Goal: Navigation & Orientation: Find specific page/section

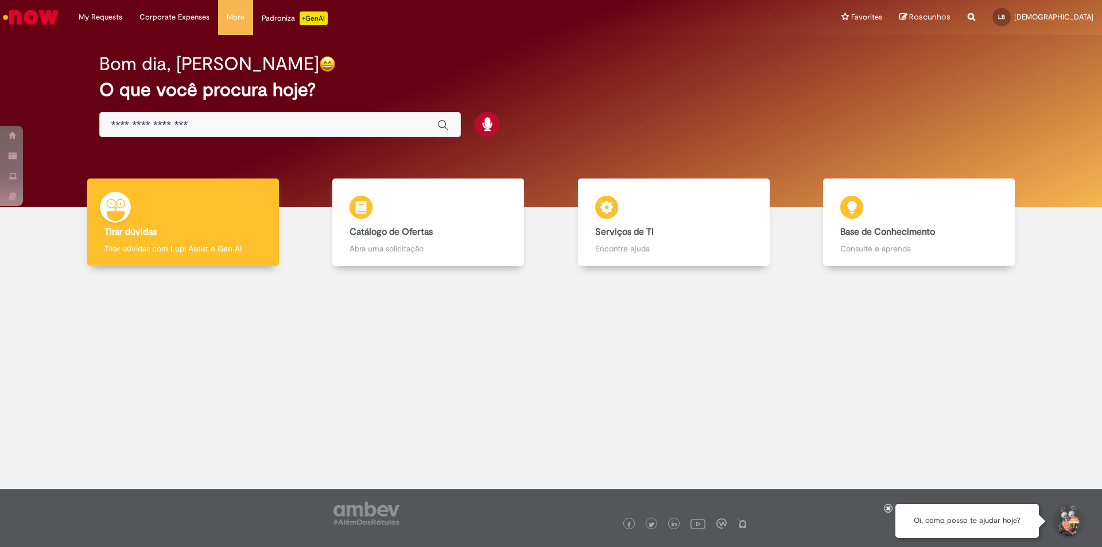
click at [503, 46] on div "Bom dia, Lucas O que você procura hoje?" at bounding box center [551, 121] width 1084 height 172
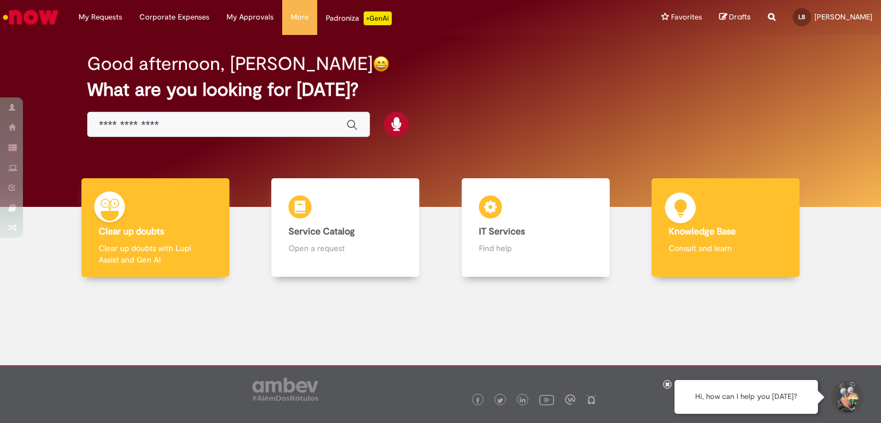
click at [695, 203] on div "Knowledge Base Knowledge Base Consult and learn" at bounding box center [726, 227] width 148 height 99
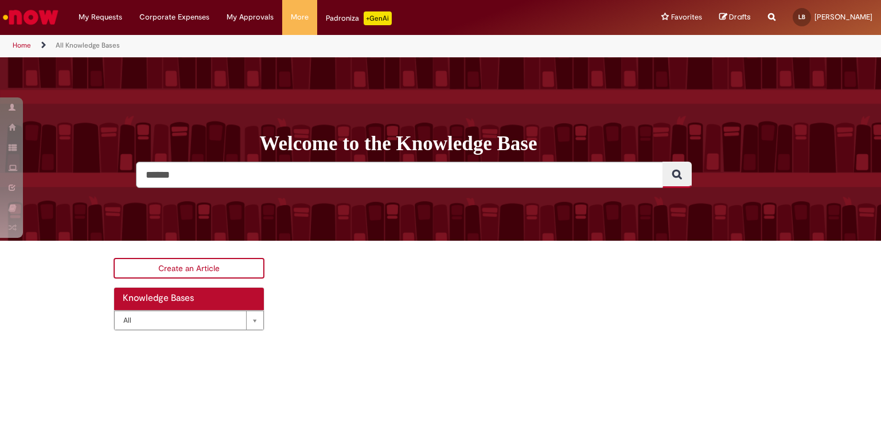
click at [20, 46] on link "Home" at bounding box center [22, 45] width 18 height 9
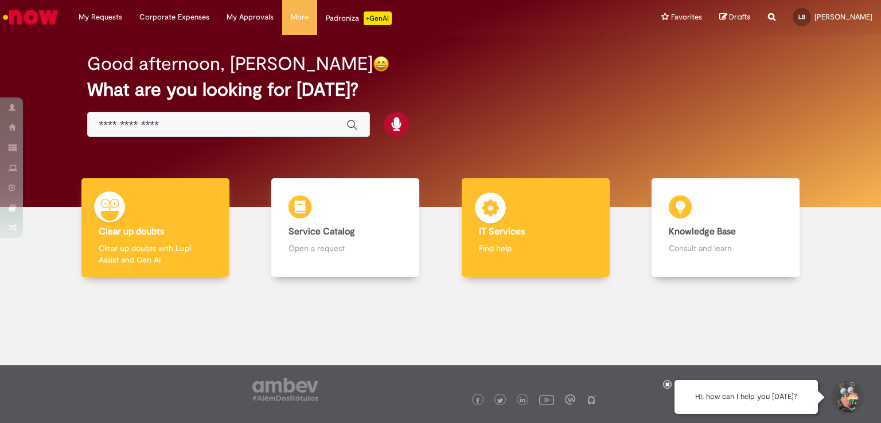
click at [513, 221] on div "IT Services IT Services Find help" at bounding box center [536, 227] width 148 height 99
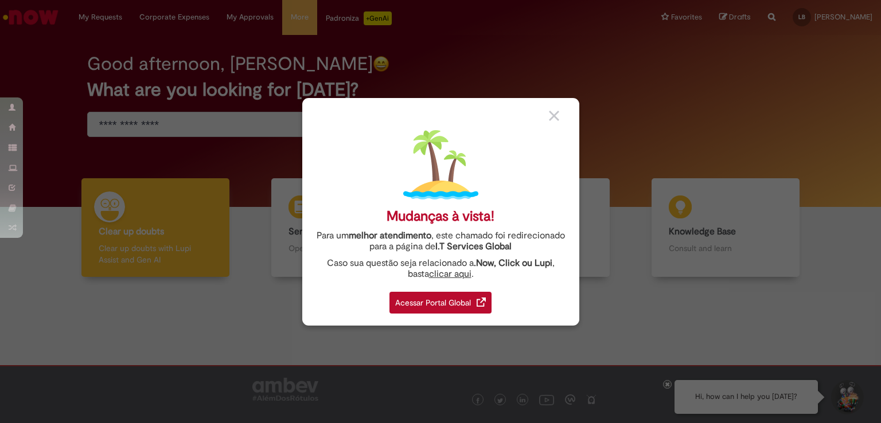
click at [558, 114] on img at bounding box center [554, 116] width 10 height 10
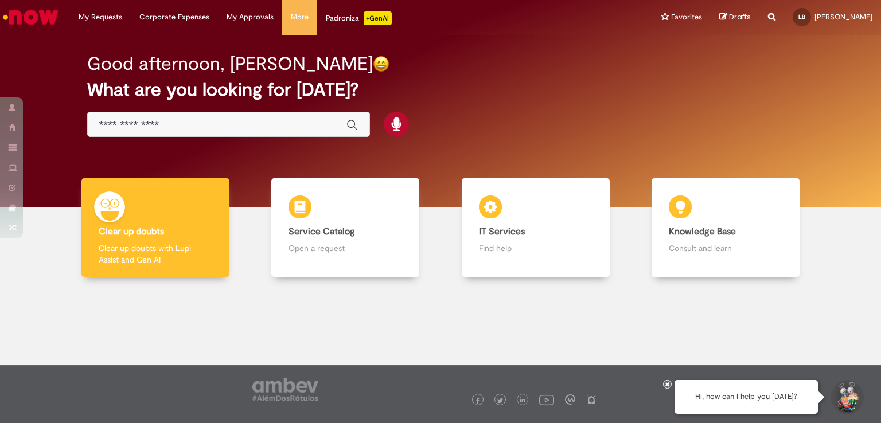
click at [238, 315] on div at bounding box center [441, 358] width 864 height 144
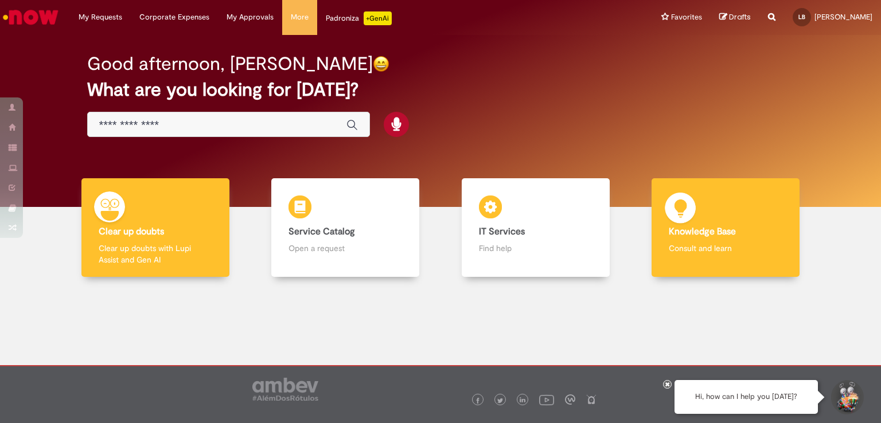
click at [692, 239] on div "Knowledge Base Knowledge Base Consult and learn" at bounding box center [726, 227] width 148 height 99
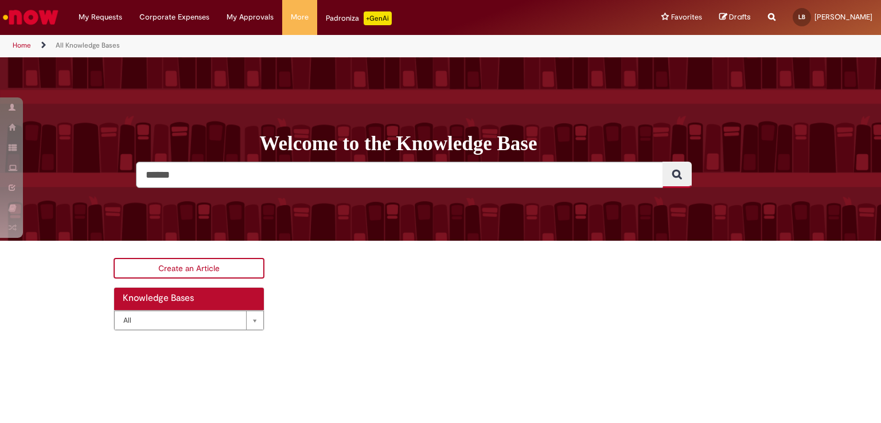
click at [344, 300] on div "**********" at bounding box center [440, 300] width 671 height 84
click at [40, 15] on img "Go to homepage" at bounding box center [30, 17] width 59 height 23
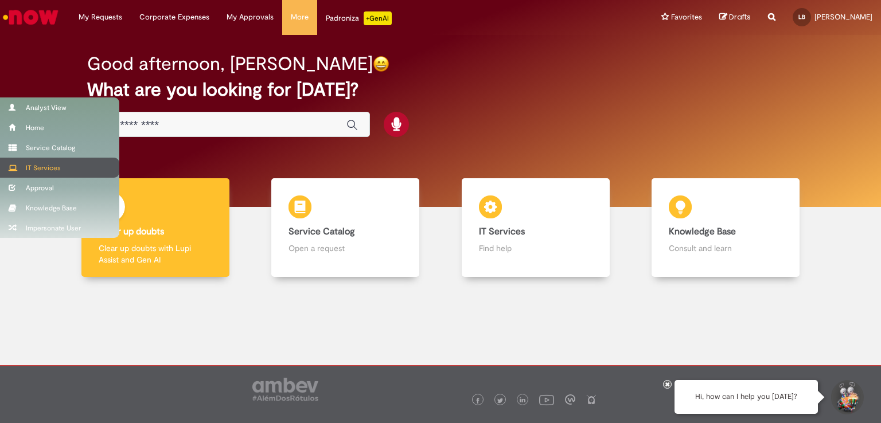
click at [41, 168] on div "IT Services" at bounding box center [59, 168] width 119 height 20
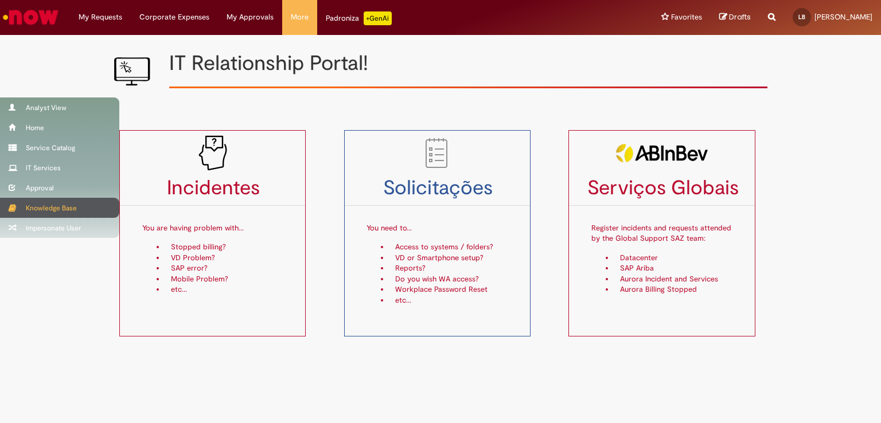
click at [46, 207] on div "Knowledge Base" at bounding box center [59, 208] width 119 height 20
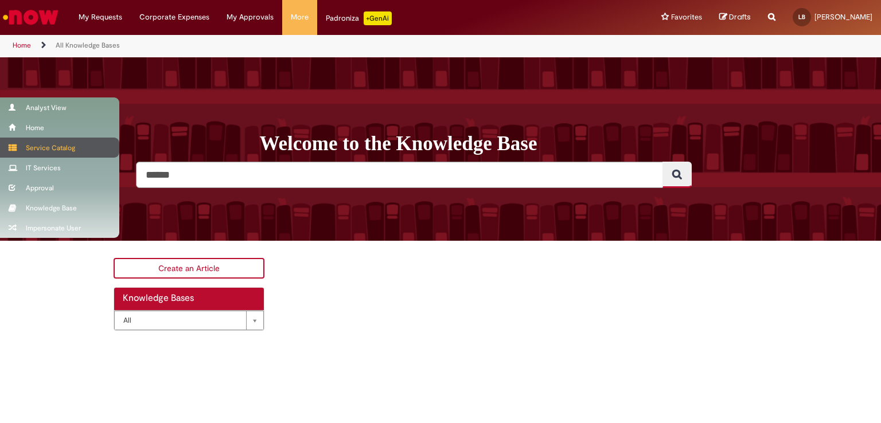
click at [44, 154] on div "Service Catalog" at bounding box center [59, 148] width 119 height 20
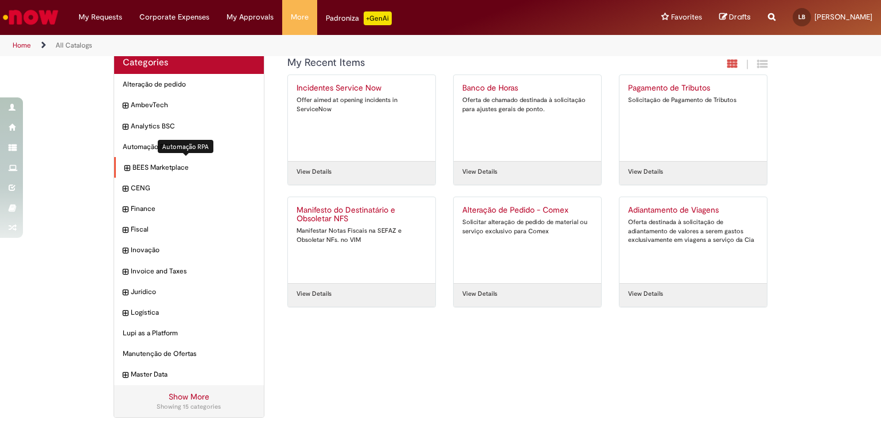
scroll to position [23, 0]
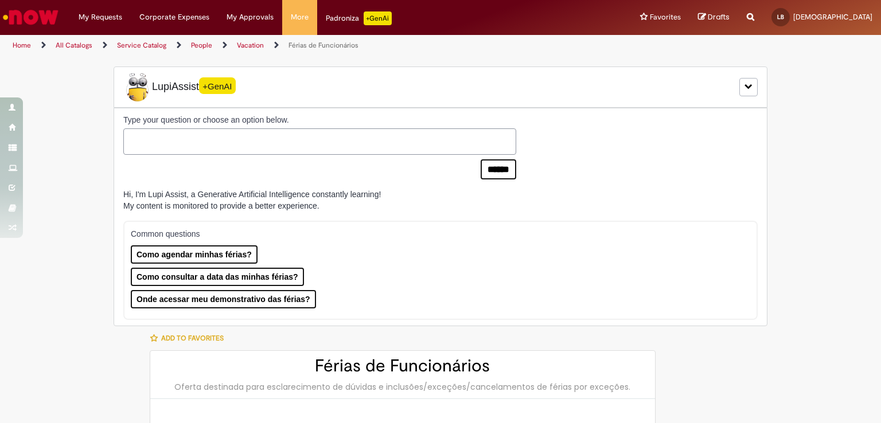
drag, startPoint x: 369, startPoint y: 197, endPoint x: 380, endPoint y: 187, distance: 14.6
click at [114, 190] on div "Type your question or choose an option below. ****** Hi, I'm Lupi Assist, a Gen…" at bounding box center [441, 217] width 654 height 219
click at [825, 30] on link "LB Lucas Batista" at bounding box center [822, 17] width 118 height 34
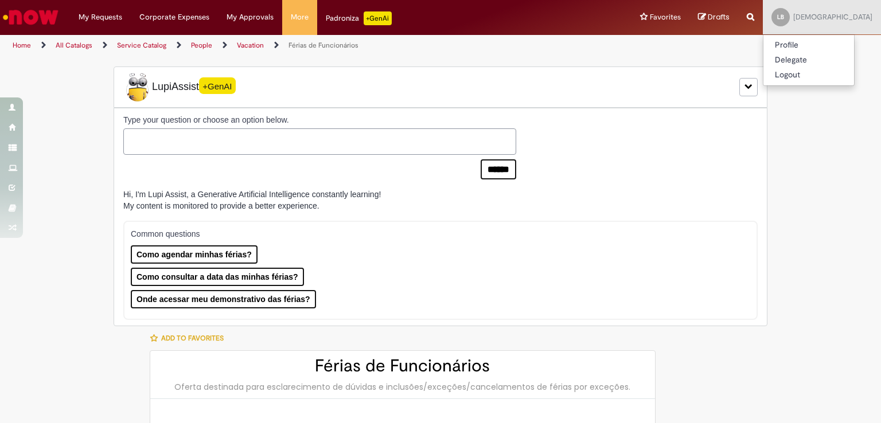
click at [774, 53] on div "Home All Catalogs Service Catalog People Vacation Férias de Funcionários" at bounding box center [440, 45] width 881 height 21
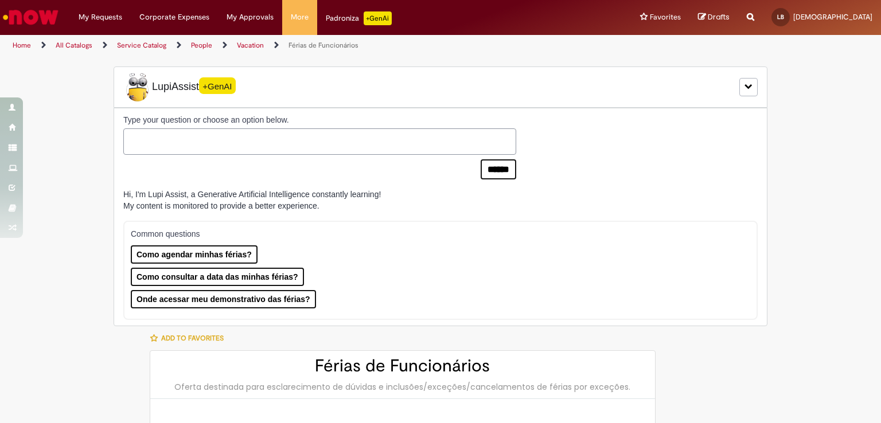
click at [30, 9] on img "Go to homepage" at bounding box center [30, 17] width 59 height 23
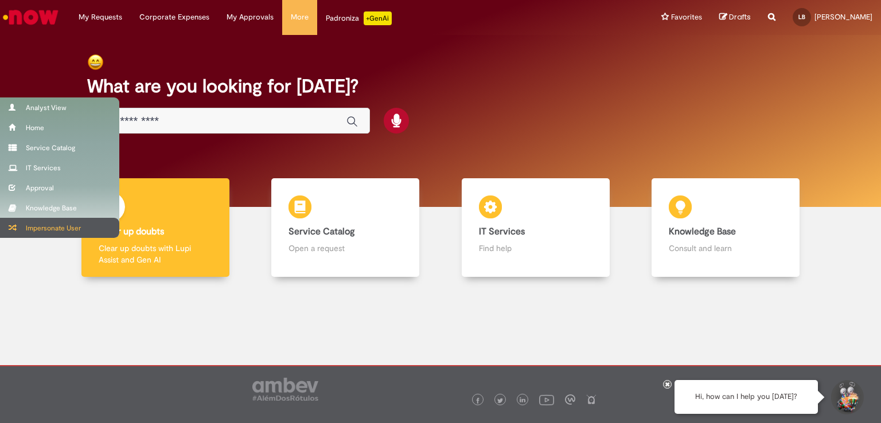
click at [27, 225] on div "Impersonate User" at bounding box center [59, 228] width 119 height 20
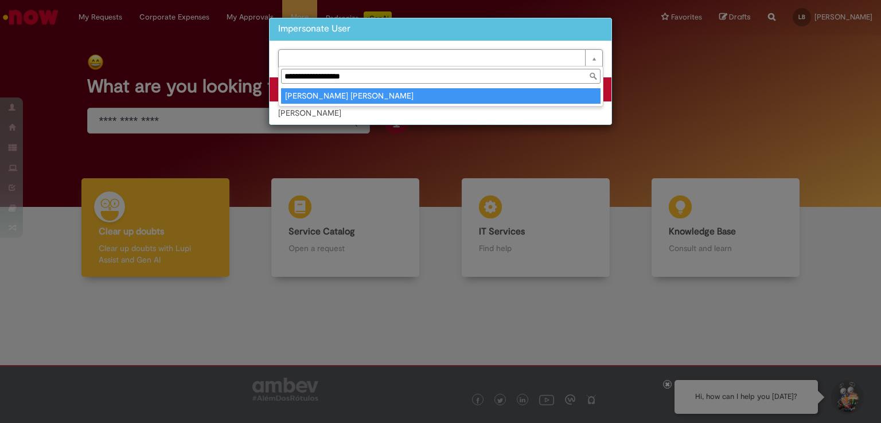
type input "**********"
type input "********"
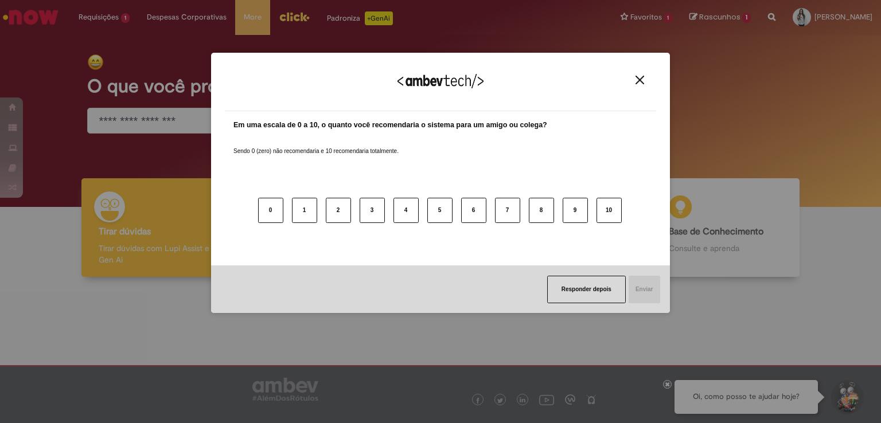
drag, startPoint x: 647, startPoint y: 79, endPoint x: 613, endPoint y: 88, distance: 35.6
click at [647, 79] on button "Close" at bounding box center [639, 80] width 15 height 10
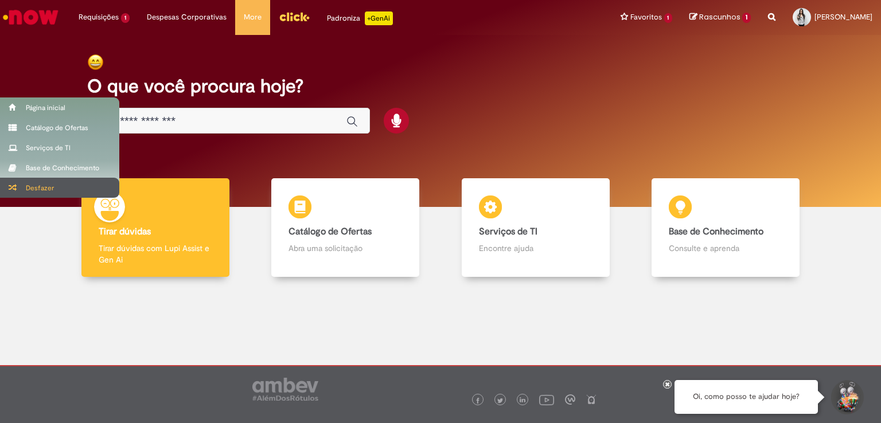
click at [44, 192] on div "Desfazer" at bounding box center [59, 188] width 119 height 20
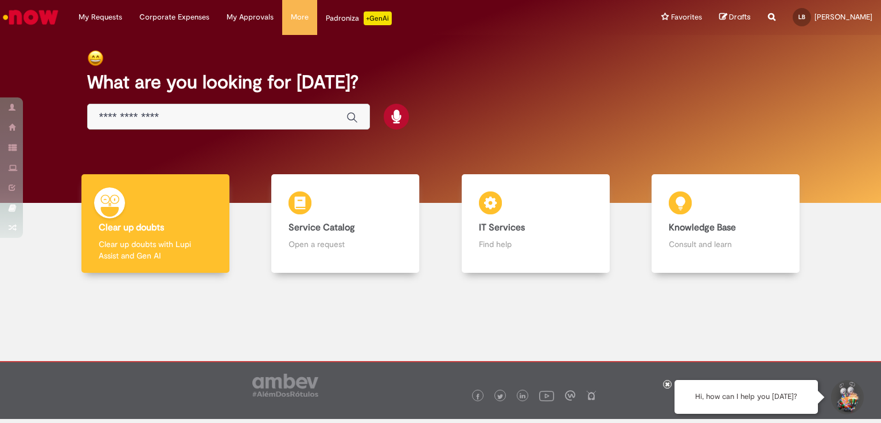
scroll to position [6, 0]
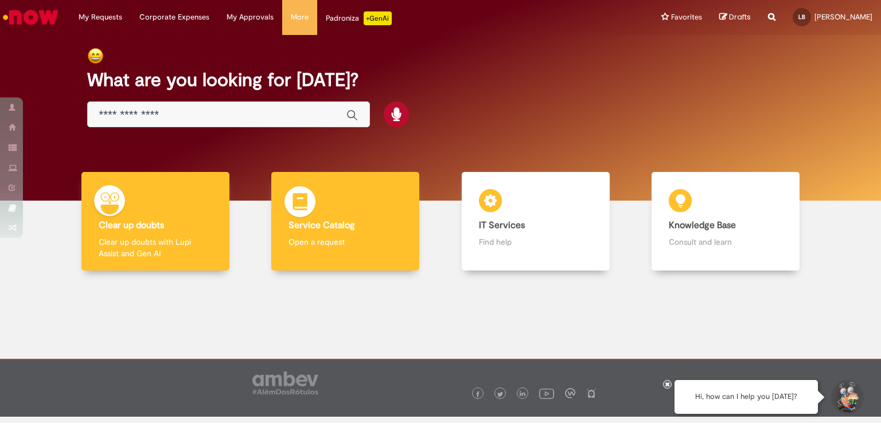
click at [383, 216] on div "Service Catalog Service Catalog Open a request" at bounding box center [345, 221] width 148 height 99
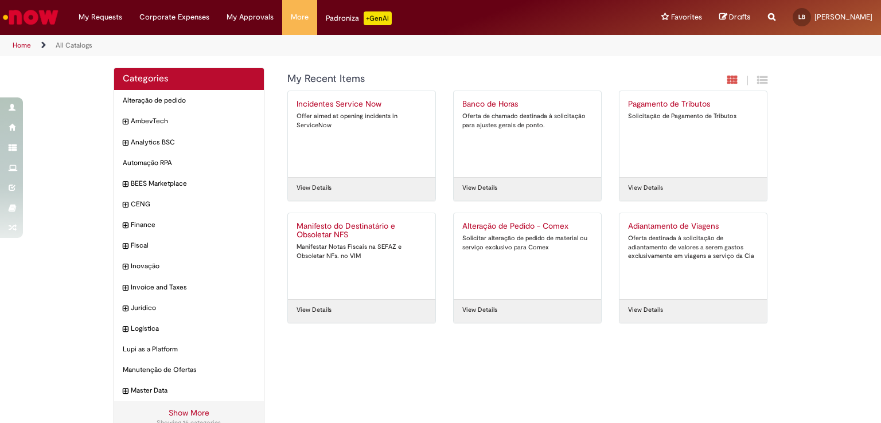
drag, startPoint x: 408, startPoint y: 118, endPoint x: 397, endPoint y: 118, distance: 10.9
